Goal: Task Accomplishment & Management: Use online tool/utility

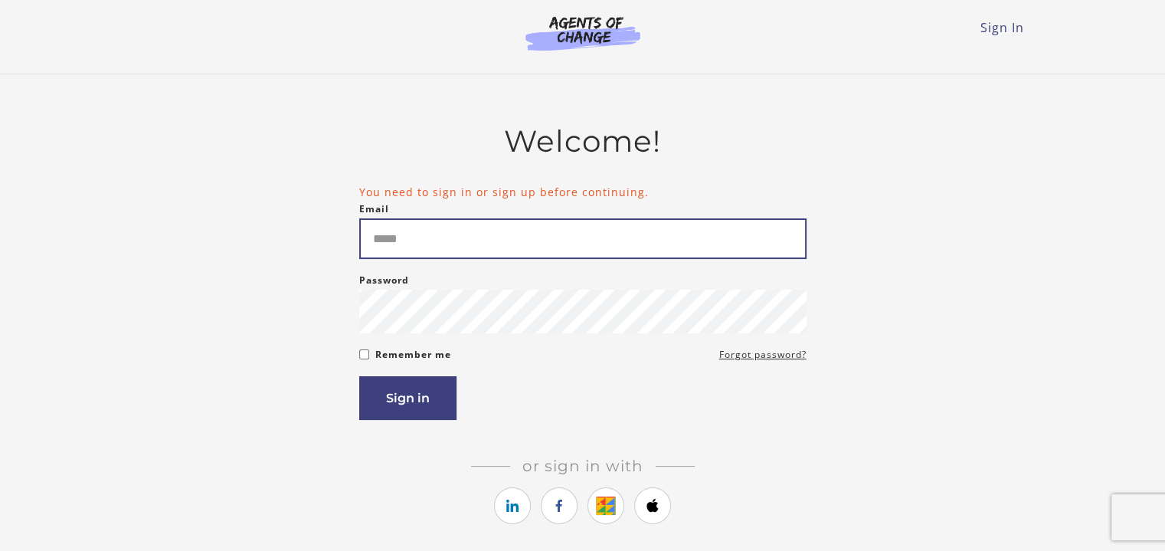
type input "**********"
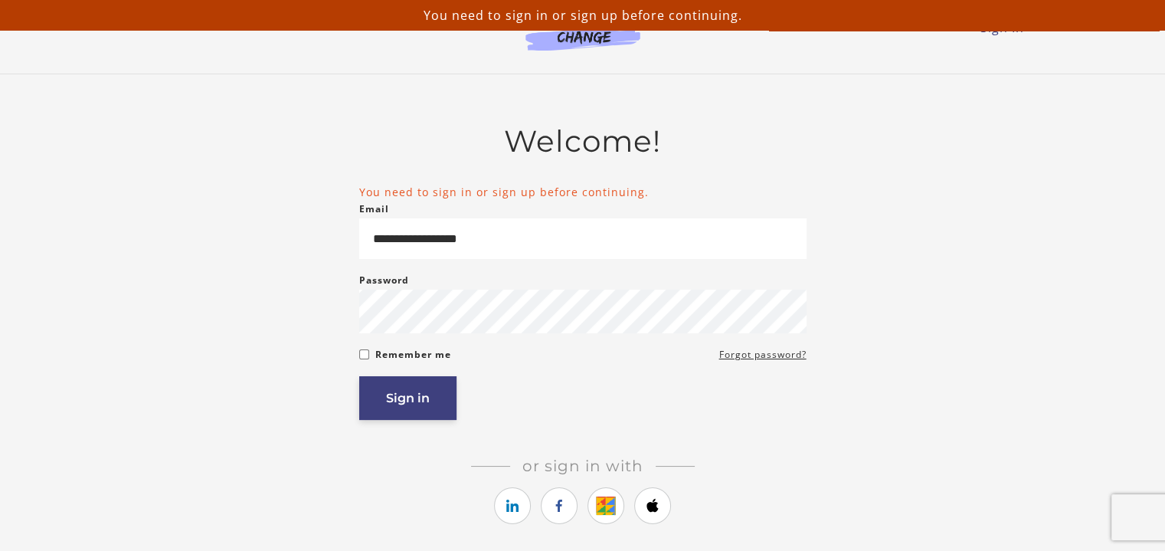
drag, startPoint x: 0, startPoint y: 0, endPoint x: 407, endPoint y: 399, distance: 570.2
click at [407, 399] on button "Sign in" at bounding box center [407, 398] width 97 height 44
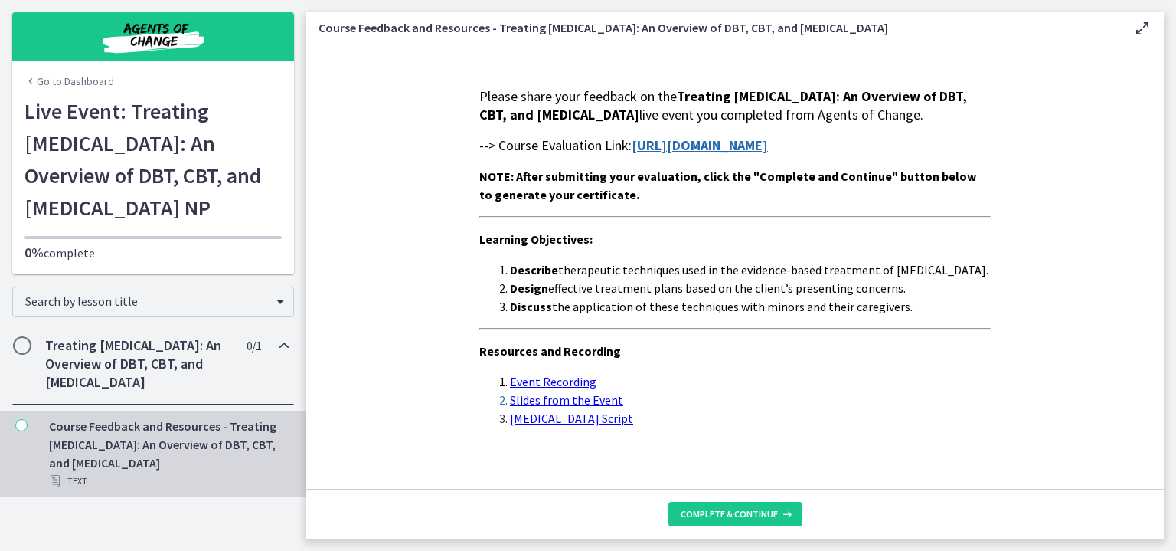
click at [736, 154] on strong "[URL][DOMAIN_NAME]" at bounding box center [700, 145] width 136 height 18
click at [699, 508] on span "Complete & continue" at bounding box center [729, 514] width 97 height 12
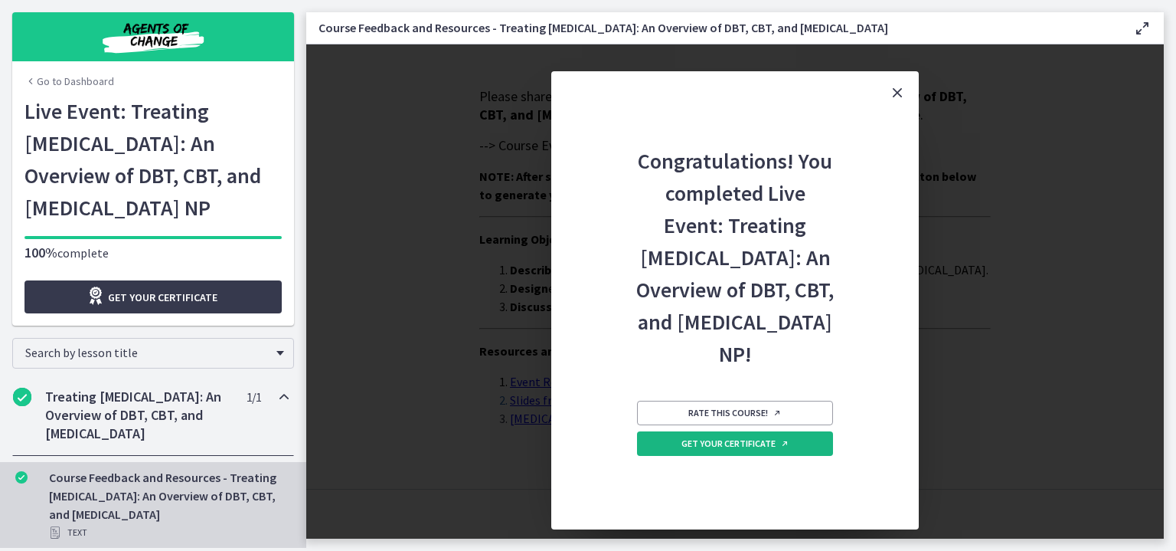
click at [737, 450] on span "Get your certificate" at bounding box center [736, 443] width 108 height 12
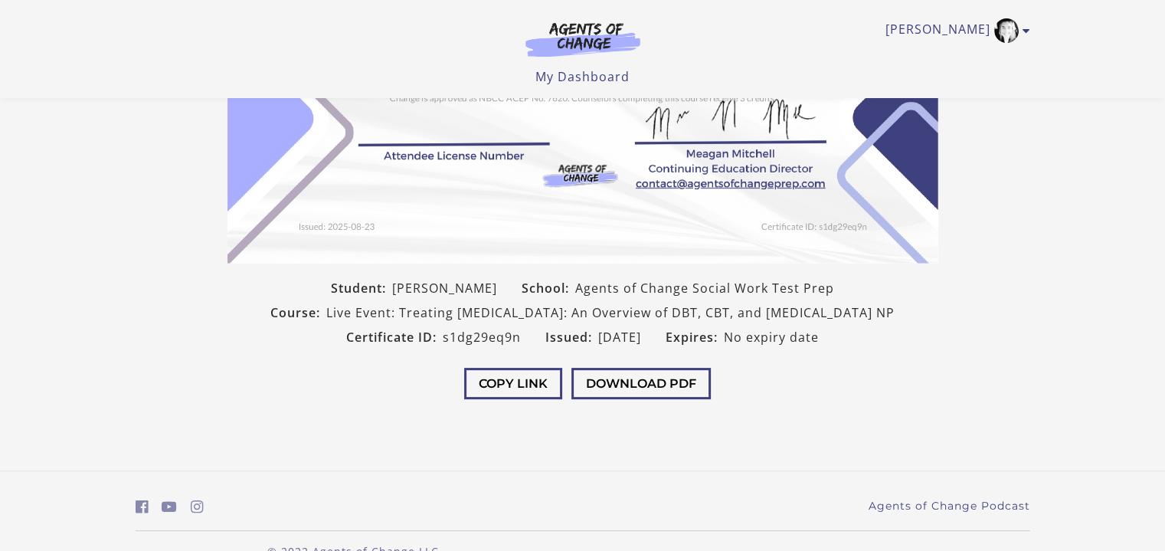
scroll to position [306, 0]
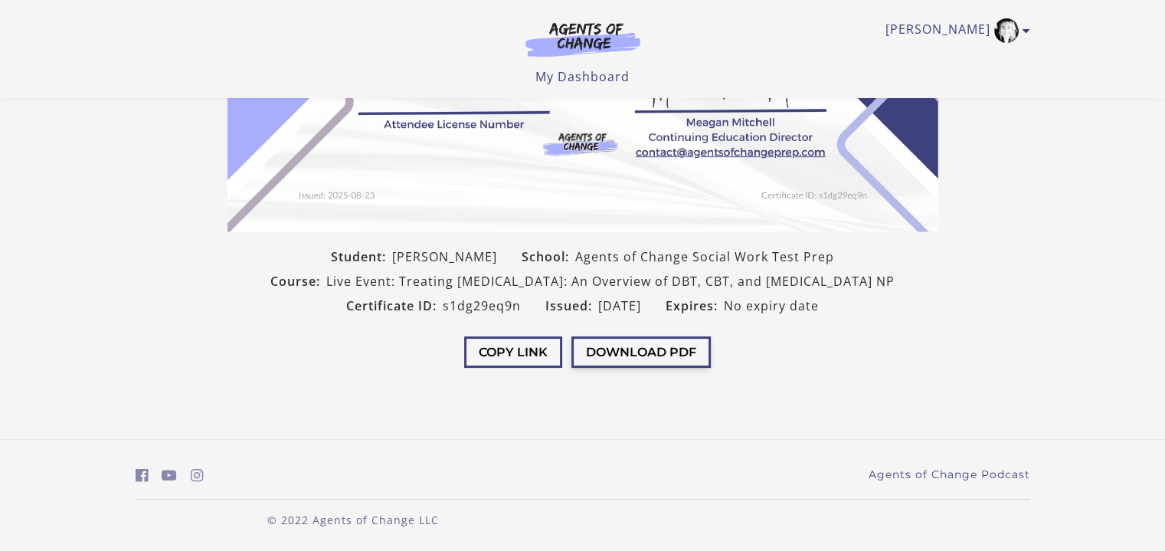
click at [614, 368] on button "Download PDF" at bounding box center [640, 351] width 139 height 31
